Goal: Task Accomplishment & Management: Complete application form

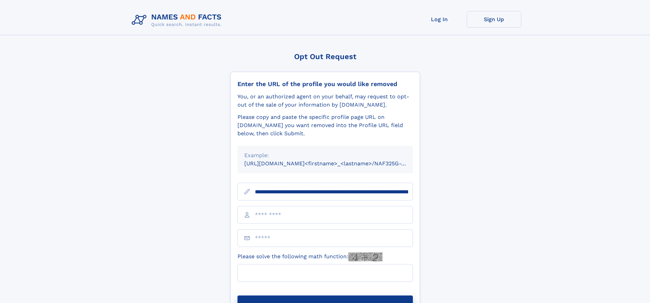
scroll to position [0, 76]
type input "**********"
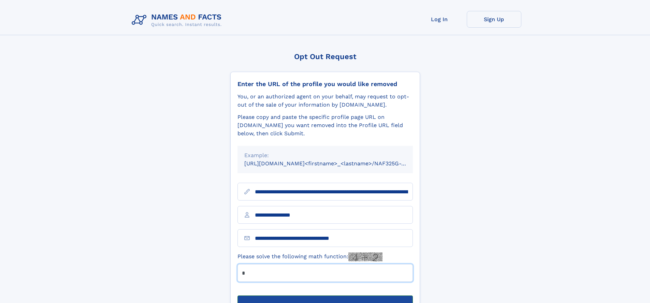
type input "*"
click at [325, 295] on button "Submit Opt Out Request" at bounding box center [324, 306] width 175 height 22
